Goal: Find specific page/section: Find specific page/section

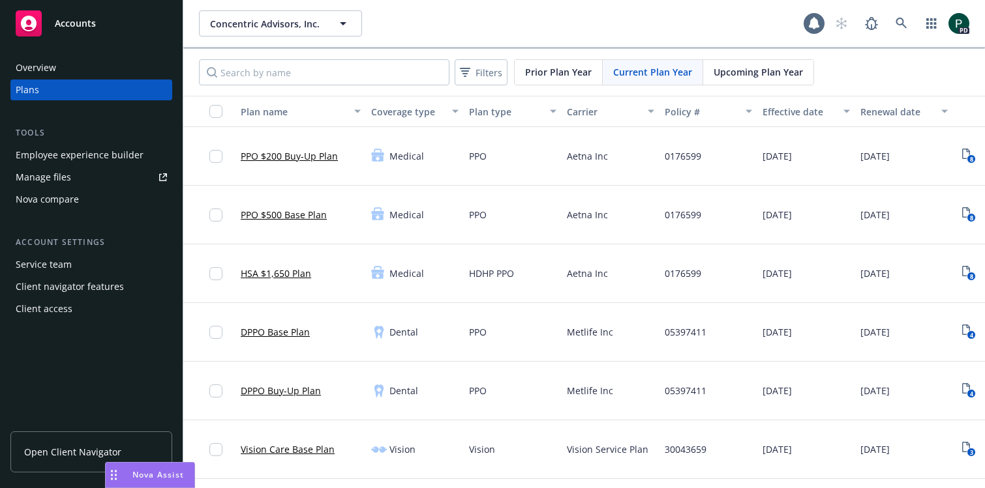
scroll to position [717, 0]
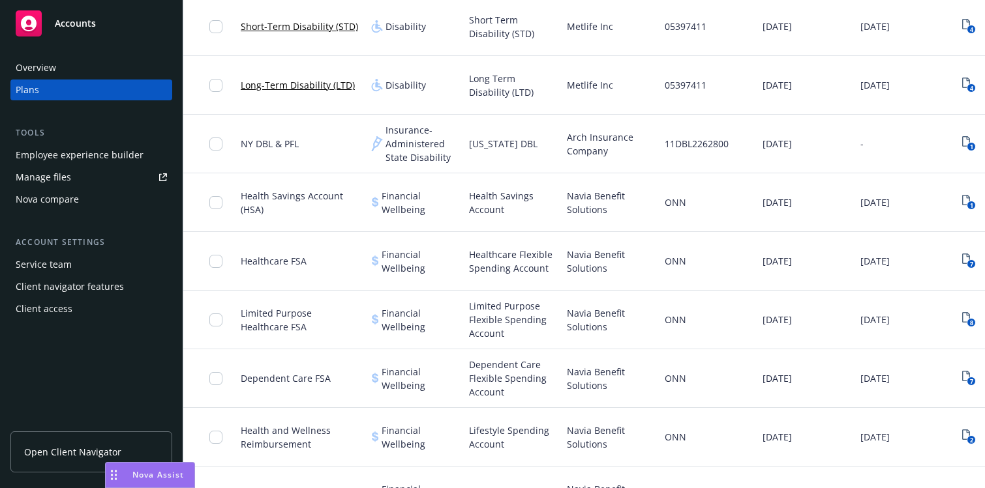
click at [65, 68] on div "Overview" at bounding box center [91, 67] width 151 height 21
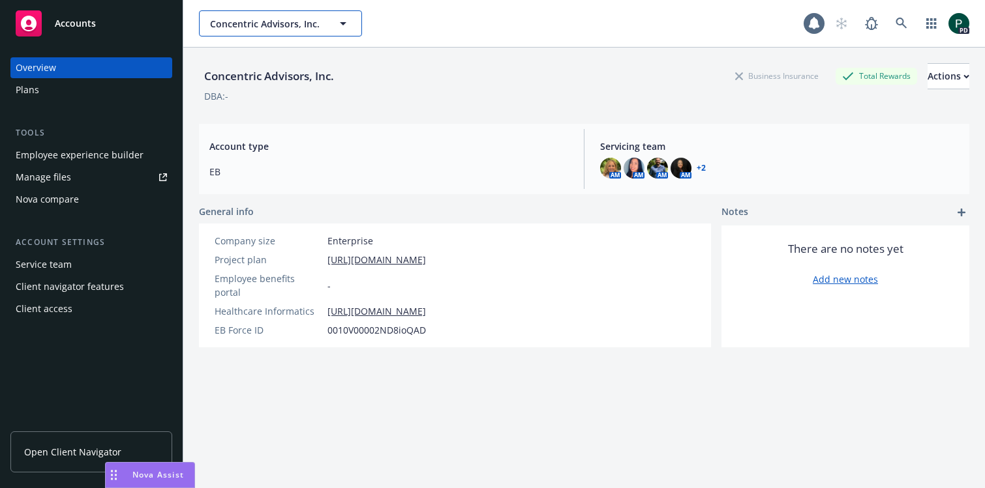
click at [304, 25] on span "Concentric Advisors, Inc." at bounding box center [266, 24] width 113 height 14
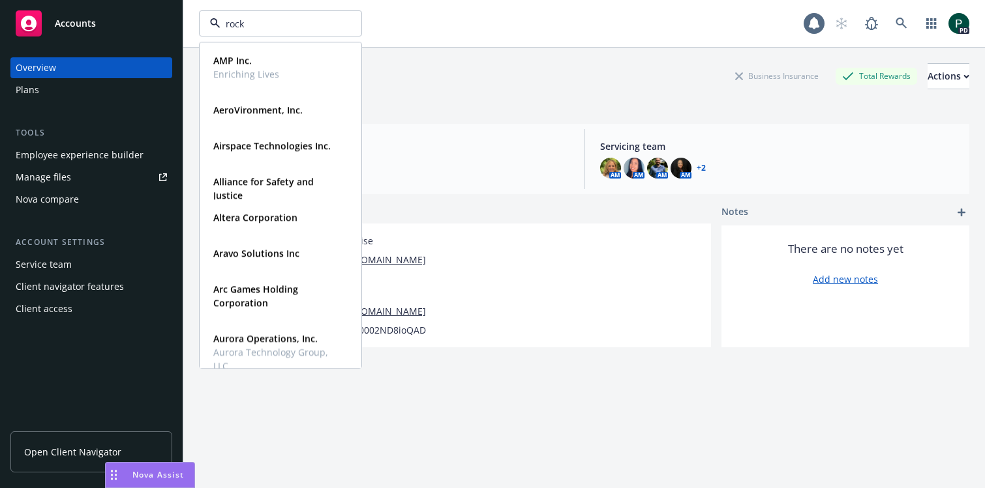
type input "[PERSON_NAME]"
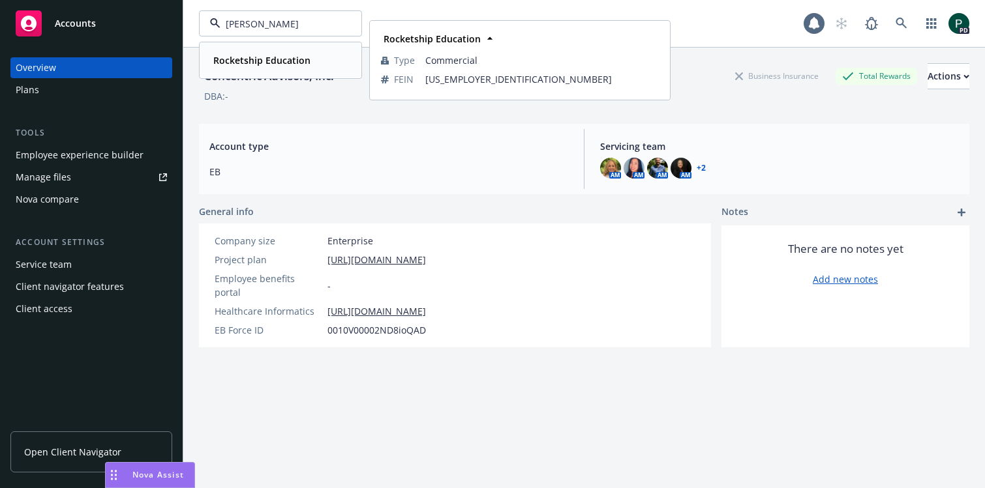
click at [301, 65] on strong "Rocketship Education" at bounding box center [261, 60] width 97 height 12
